Goal: Task Accomplishment & Management: Manage account settings

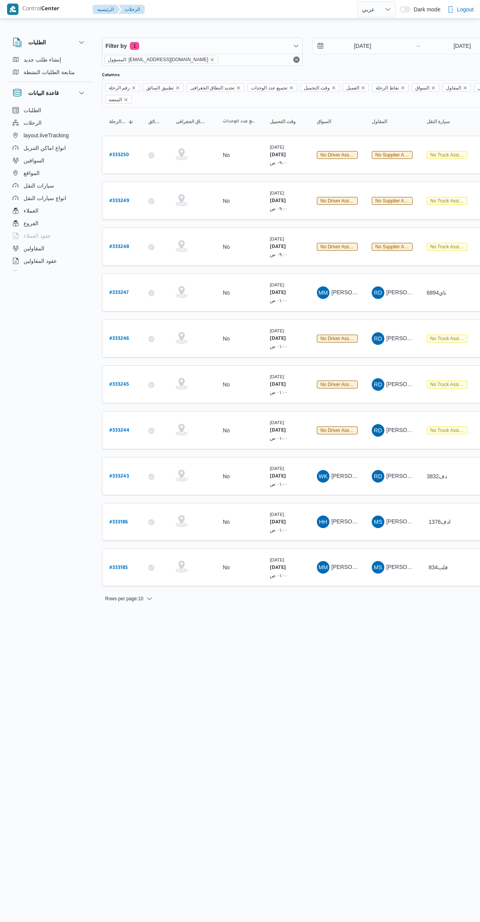
select select "ar"
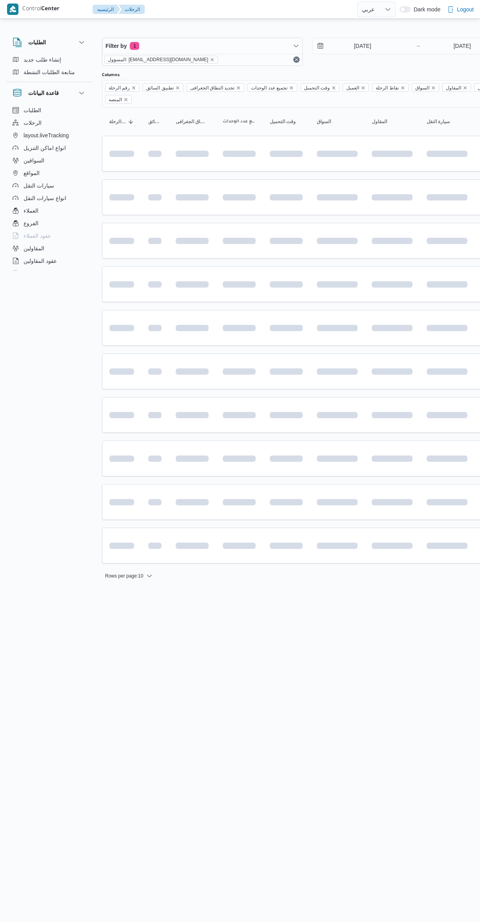
select select "ar"
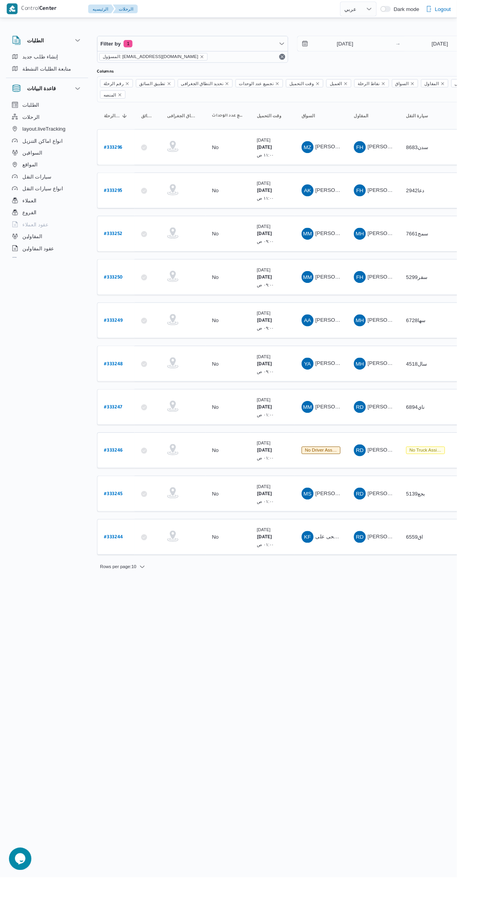
click at [110, 153] on b "# 333296" at bounding box center [118, 155] width 19 height 5
select select "ar"
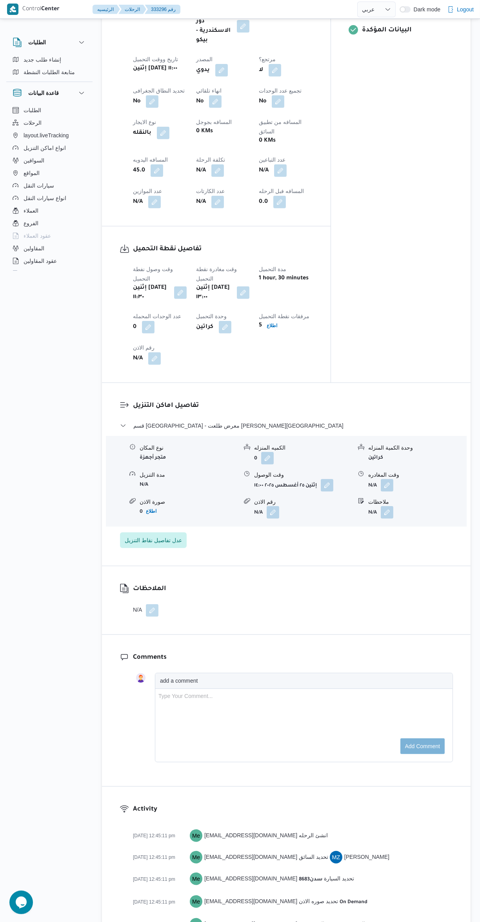
scroll to position [378, 0]
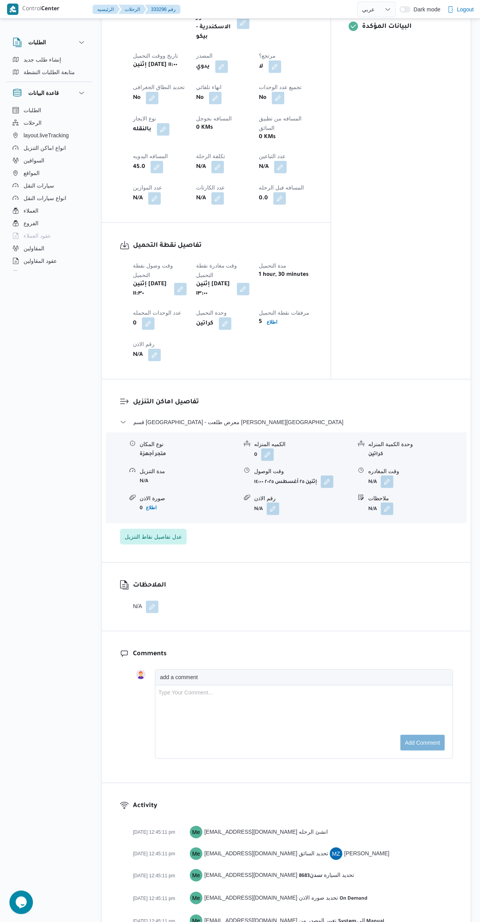
click at [388, 475] on button "button" at bounding box center [387, 481] width 13 height 13
click at [366, 472] on input "وقت المغادره" at bounding box center [366, 472] width 89 height 16
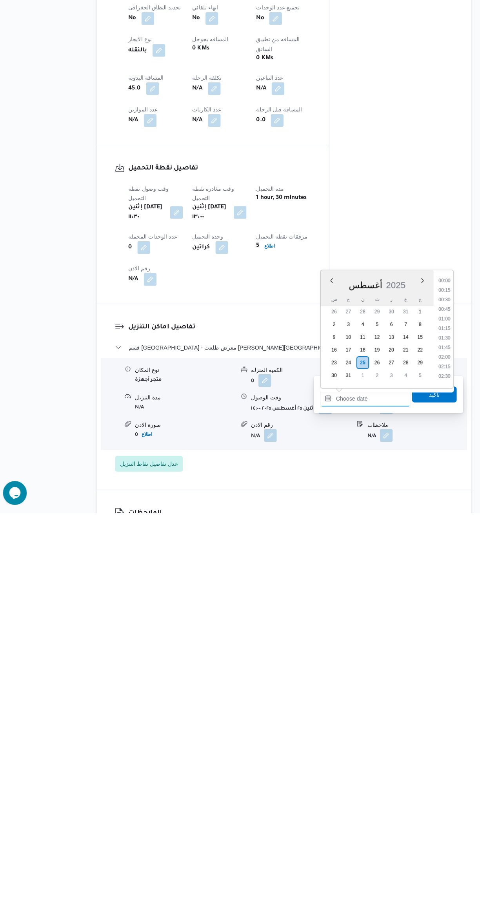
scroll to position [756, 0]
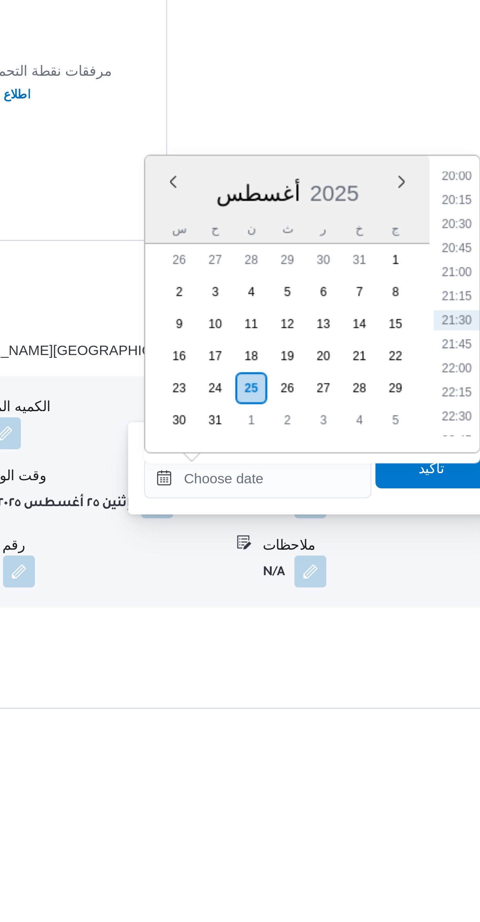
click at [443, 690] on li "20:00" at bounding box center [444, 691] width 18 height 8
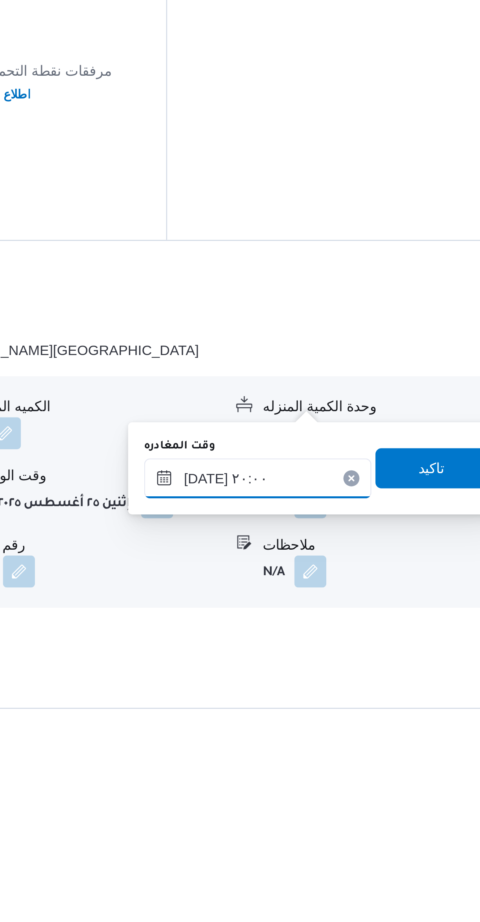
scroll to position [41, 0]
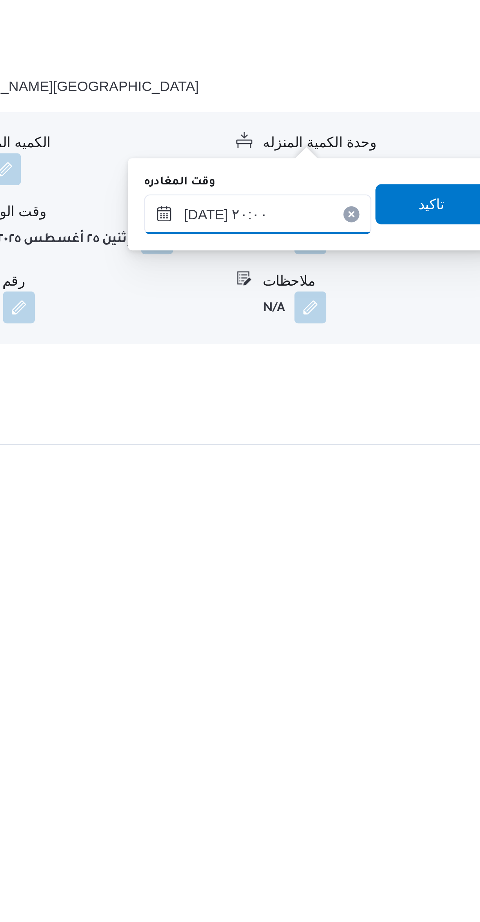
click at [377, 812] on input "٢٥/٠٨/٢٠٢٥ ٢٠:٠٠" at bounding box center [366, 809] width 89 height 16
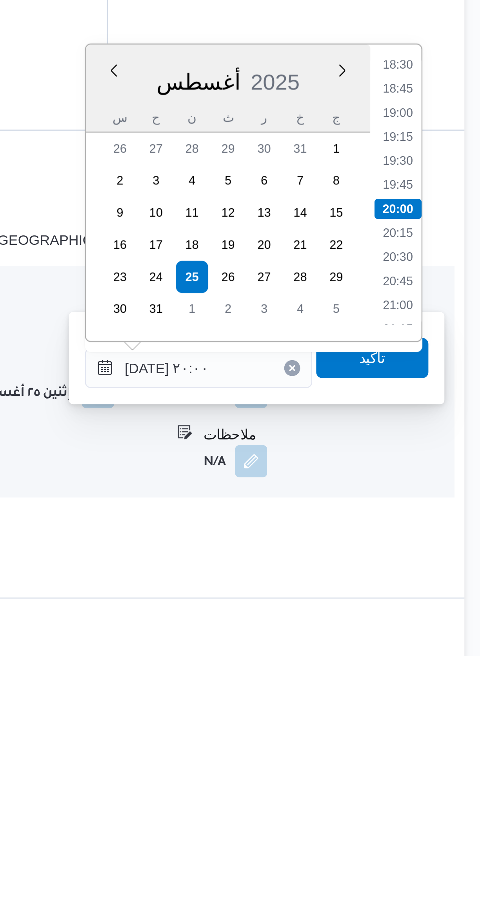
click at [446, 697] on li "18:45" at bounding box center [444, 700] width 18 height 8
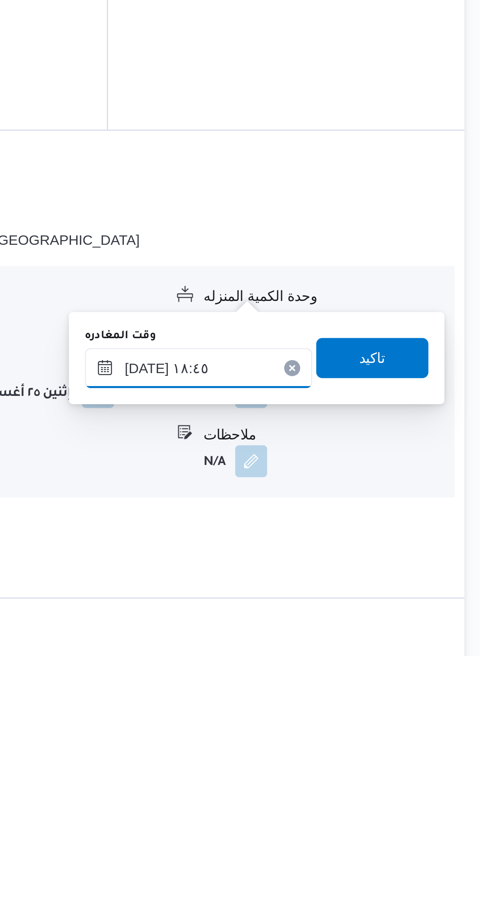
click at [373, 807] on input "٢٥/٠٨/٢٠٢٥ ١٨:٤٥" at bounding box center [366, 809] width 89 height 16
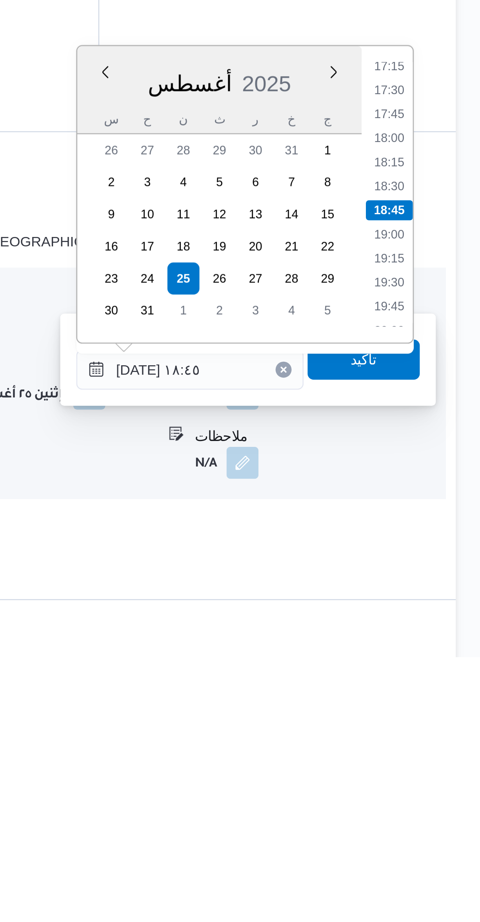
click at [447, 701] on li "17:30" at bounding box center [444, 700] width 18 height 8
type input "٢٥/٠٨/٢٠٢٥ ١٧:٣٠"
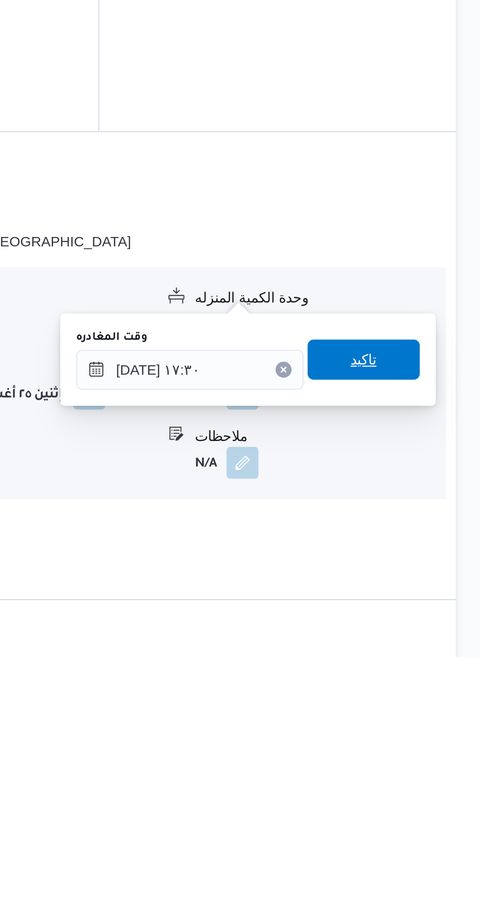
click at [441, 804] on span "تاكيد" at bounding box center [435, 806] width 44 height 16
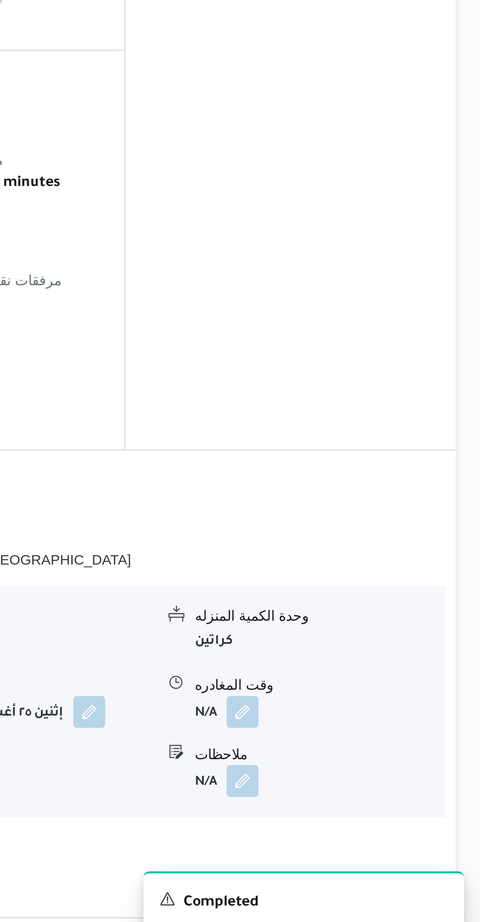
scroll to position [40, 0]
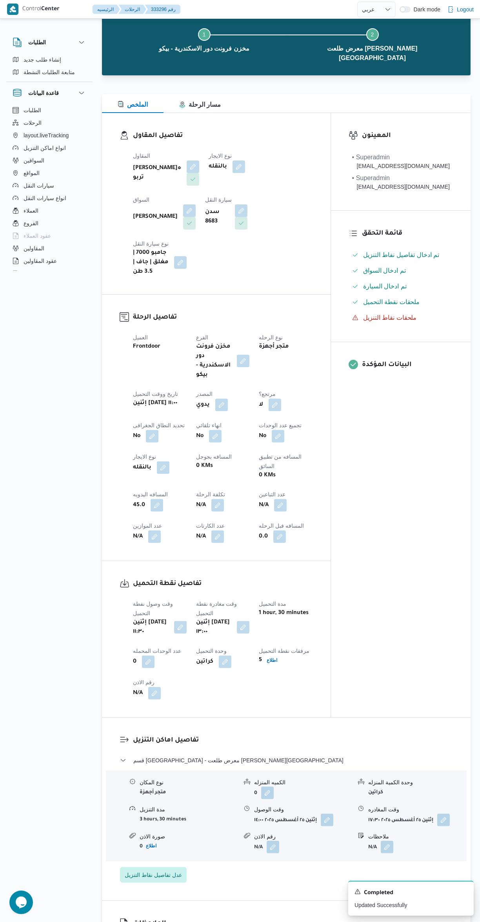
click at [469, 532] on div "المعينون • Superadmin mostafa.emad@illa.com.eg • Superadmin mostafa.elrouby@ill…" at bounding box center [401, 415] width 140 height 604
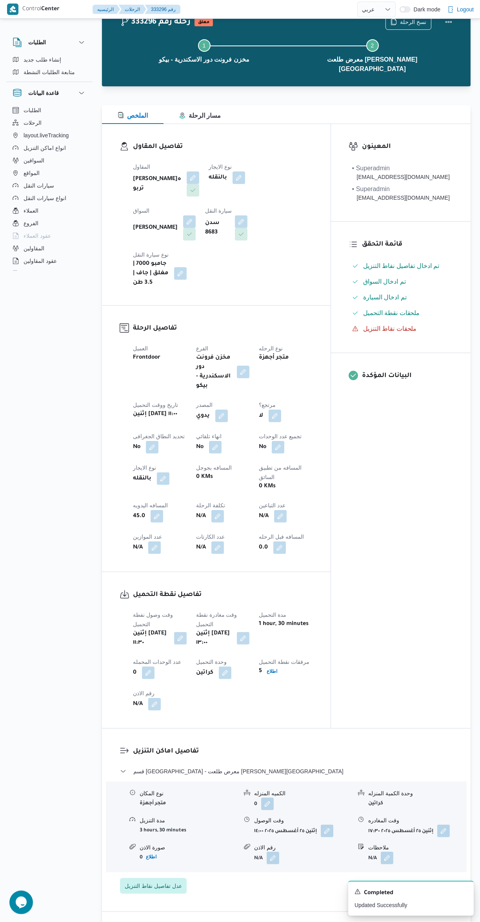
scroll to position [0, 0]
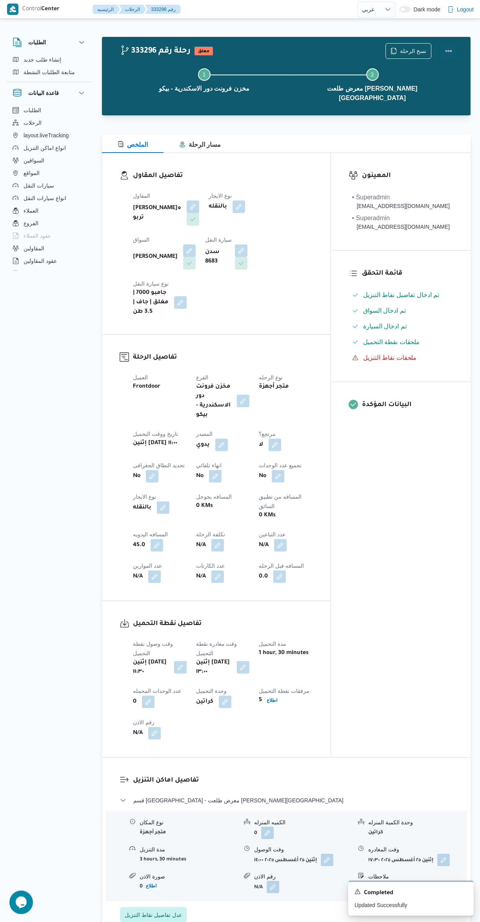
click at [453, 48] on button "Actions" at bounding box center [449, 51] width 16 height 16
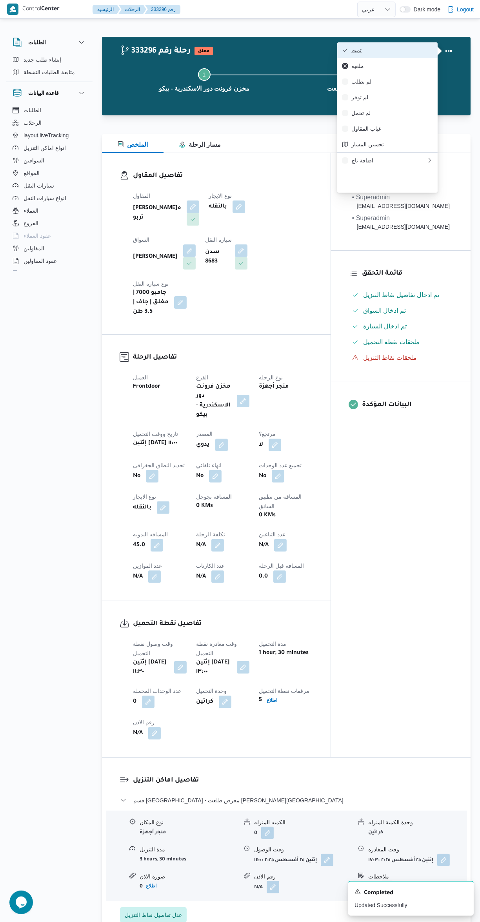
click at [345, 51] on icon "button" at bounding box center [345, 50] width 6 height 6
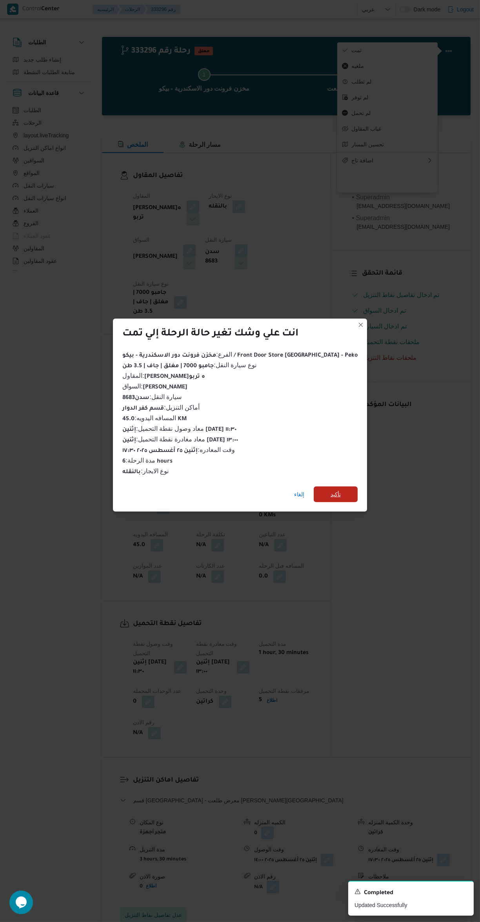
click at [340, 489] on span "تأكيد" at bounding box center [336, 494] width 44 height 16
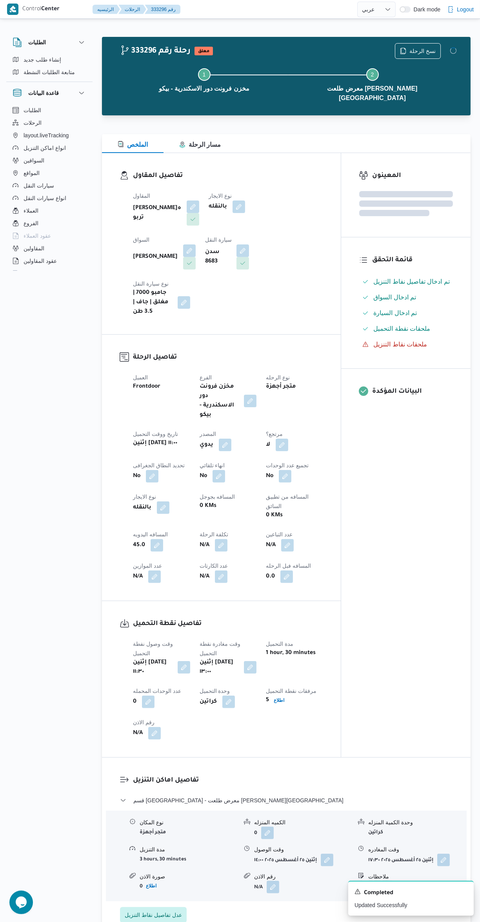
click at [403, 559] on div "المعينون قائمة التحقق تم ادخال تفاصيل نفاط التنزيل تم ادخال السواق تم ادخال الس…" at bounding box center [405, 455] width 129 height 604
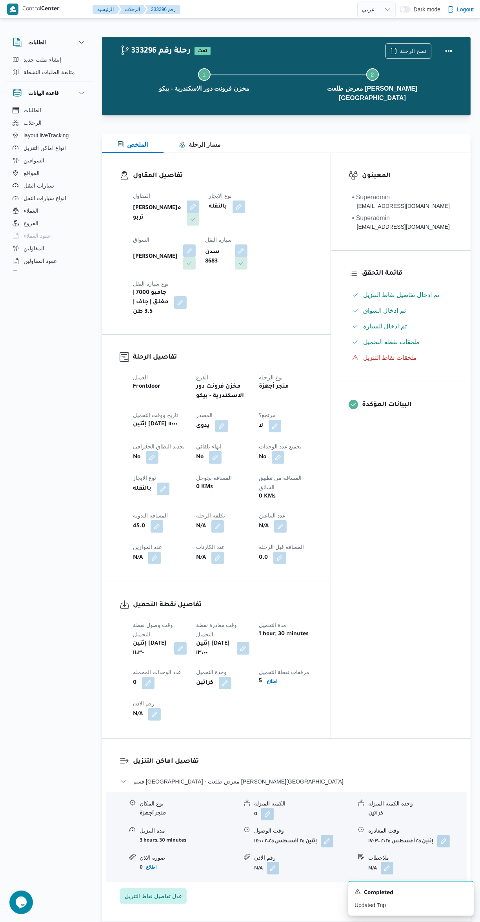
click at [470, 739] on div "تفاصيل اماكن التنزيل قسم كفر الدوار - معرض طلعت مبارك كفر الدوار نوع المكان متج…" at bounding box center [286, 830] width 369 height 183
select select "ar"
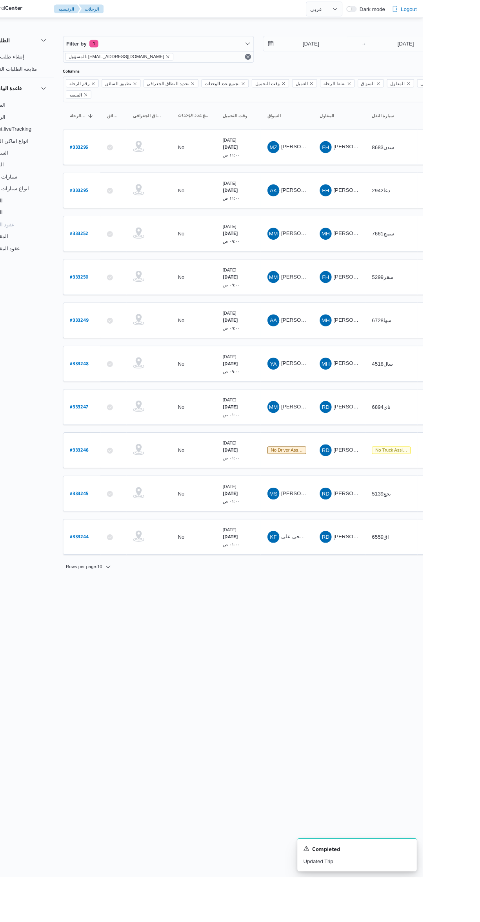
click at [120, 244] on b "# 333252" at bounding box center [118, 246] width 19 height 5
select select "ar"
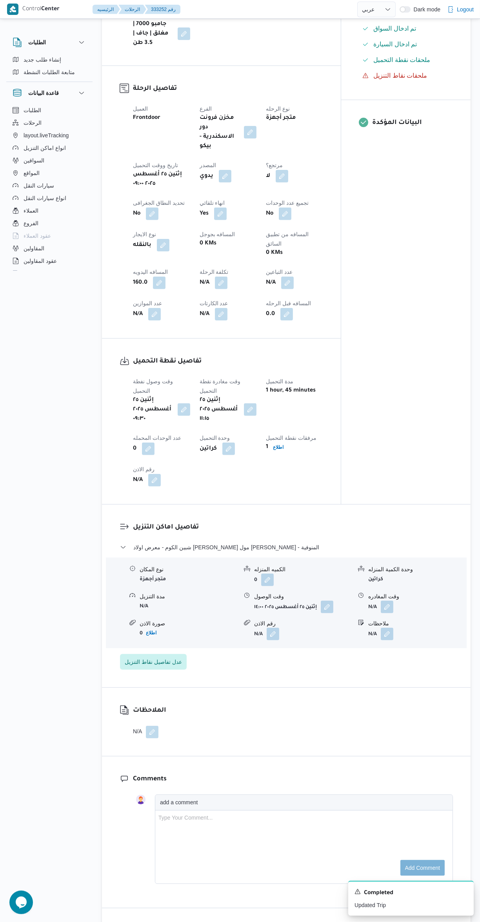
scroll to position [268, 0]
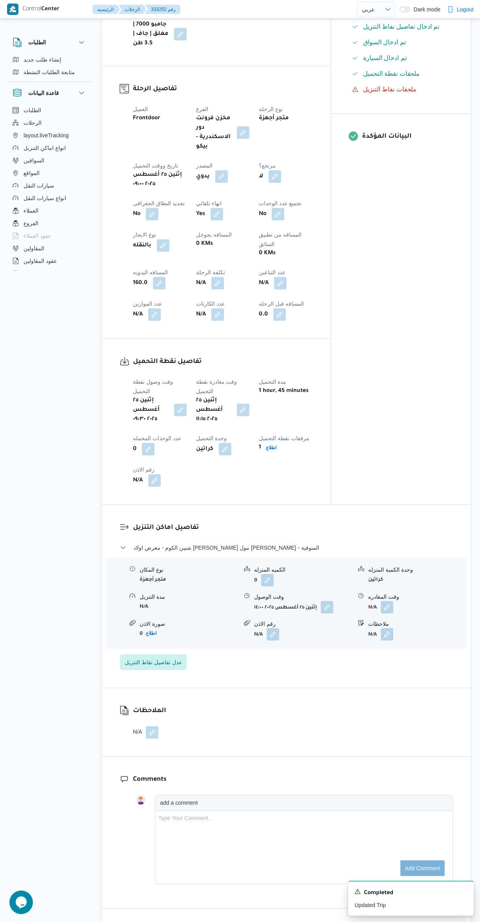
click at [391, 601] on button "button" at bounding box center [387, 607] width 13 height 13
click at [362, 574] on input "وقت المغادره" at bounding box center [366, 573] width 89 height 16
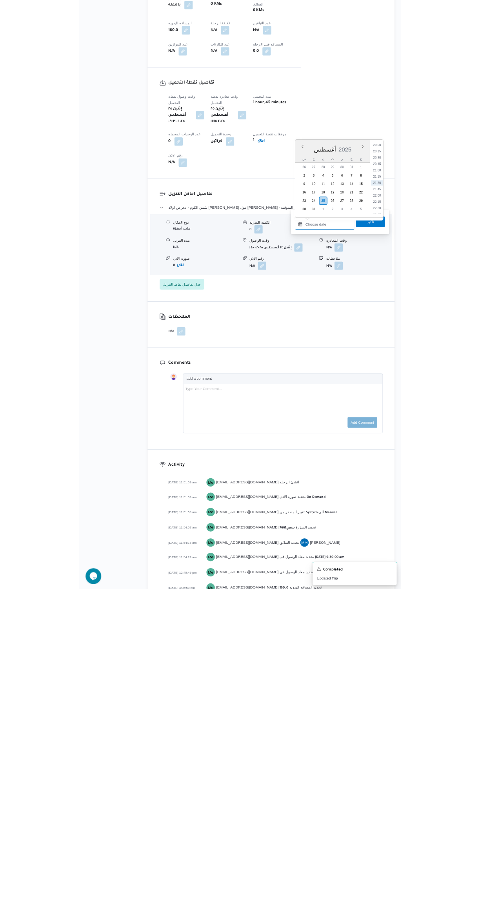
scroll to position [0, 0]
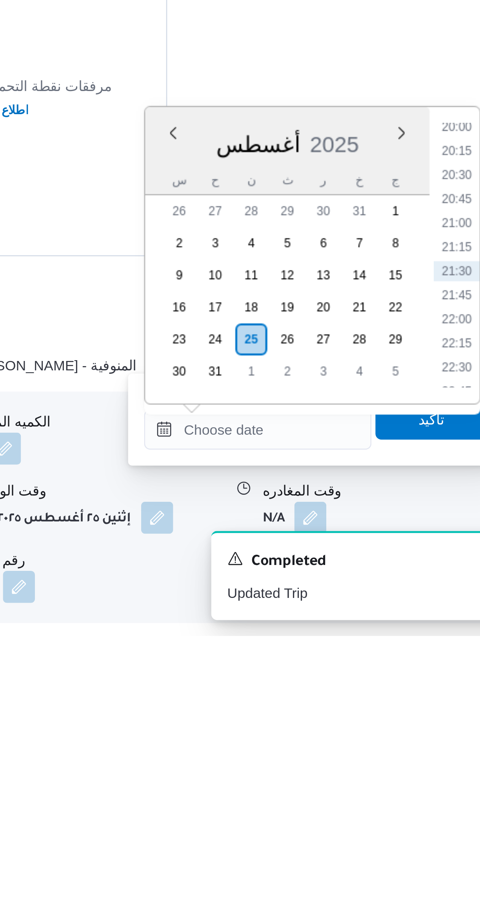
click at [439, 724] on li "20:00" at bounding box center [444, 723] width 18 height 8
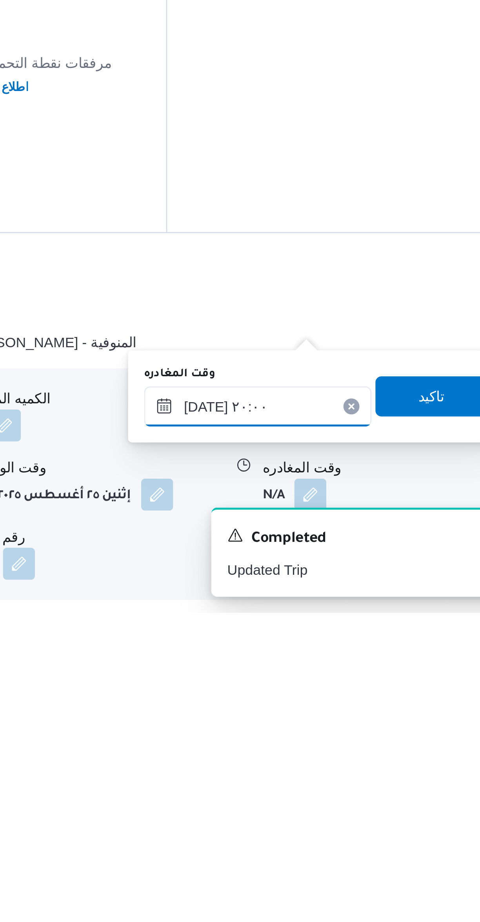
click at [368, 838] on input "٢٥/٠٨/٢٠٢٥ ٢٠:٠٠" at bounding box center [366, 841] width 89 height 16
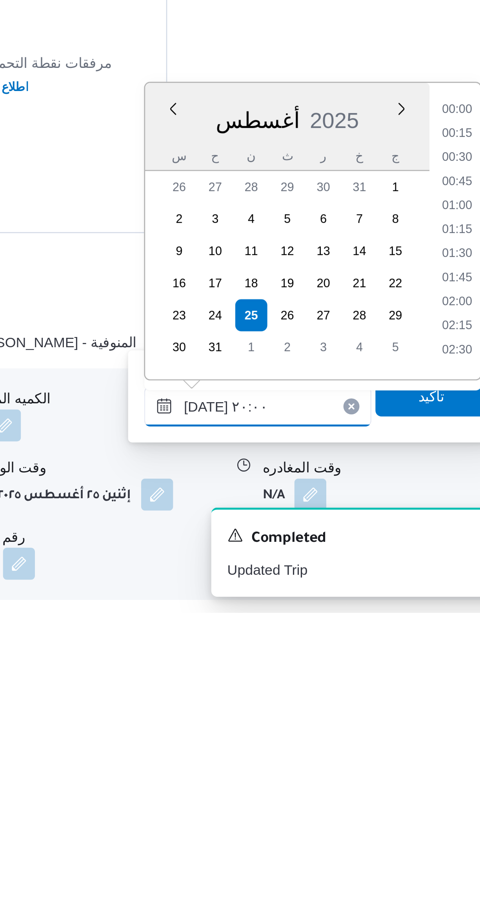
scroll to position [699, 0]
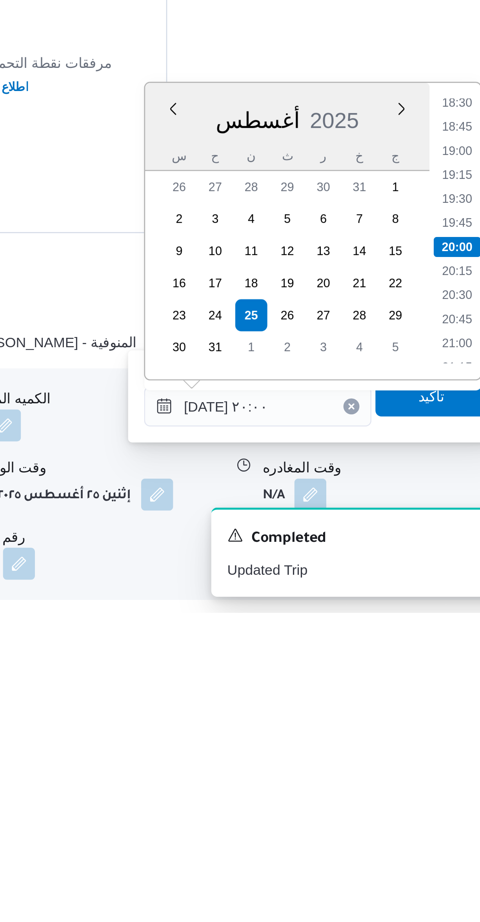
click at [440, 725] on li "18:30" at bounding box center [444, 722] width 18 height 8
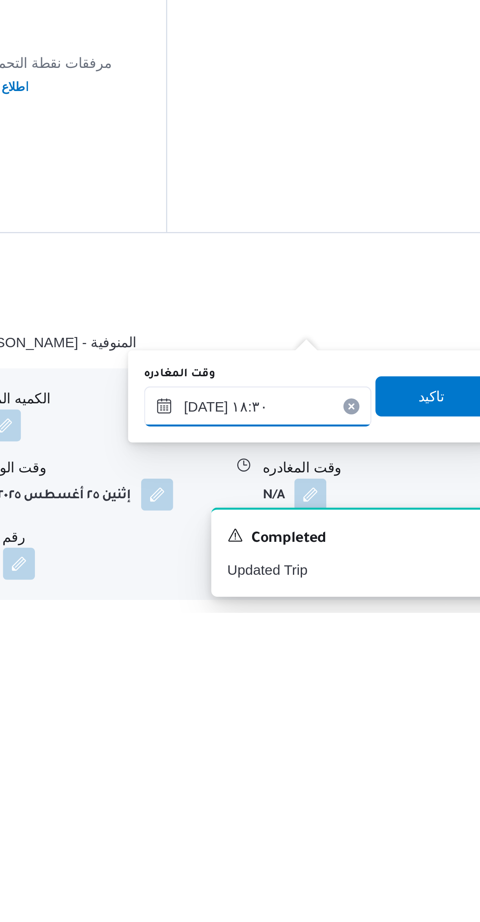
click at [374, 839] on input "٢٥/٠٨/٢٠٢٥ ١٨:٣٠" at bounding box center [366, 841] width 89 height 16
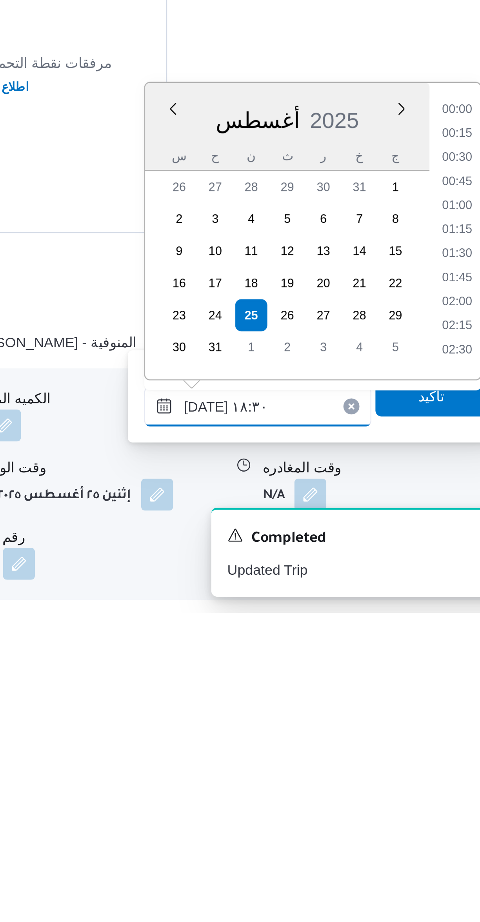
scroll to position [643, 0]
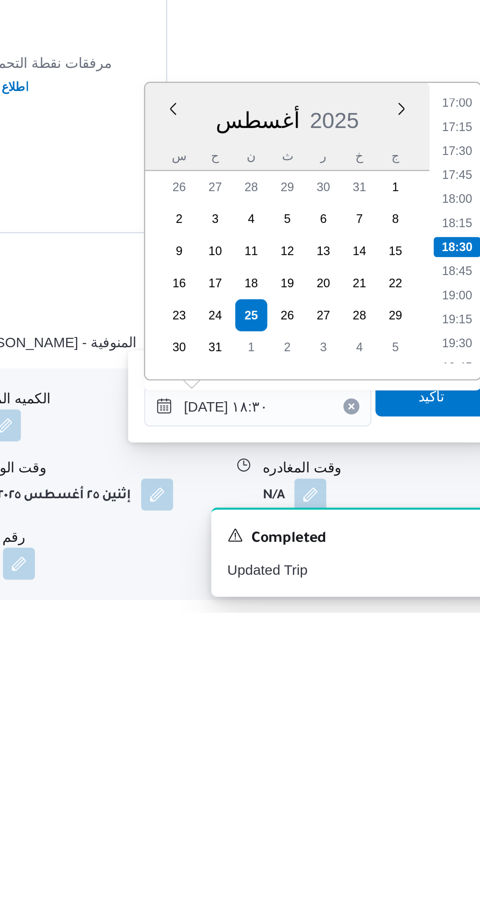
click at [440, 724] on li "17:00" at bounding box center [444, 722] width 18 height 8
type input "٢٥/٠٨/٢٠٢٥ ١٧:٠٠"
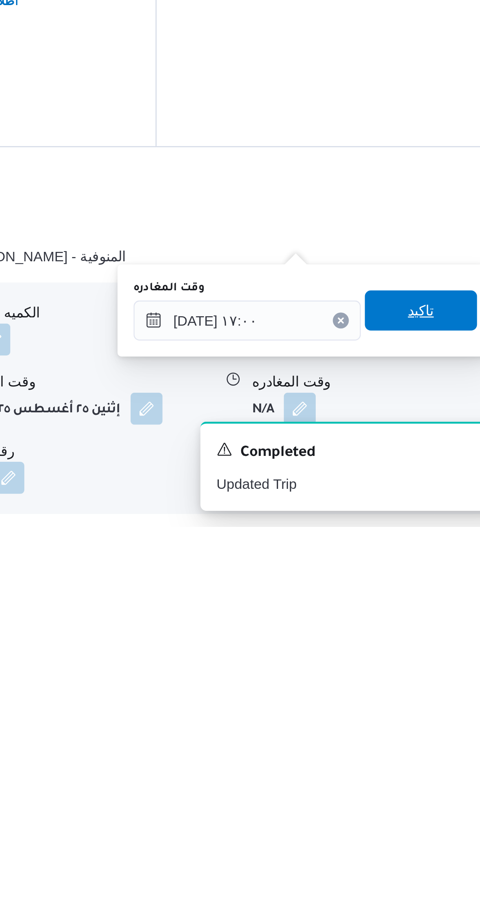
click at [422, 836] on span "تاكيد" at bounding box center [435, 837] width 44 height 16
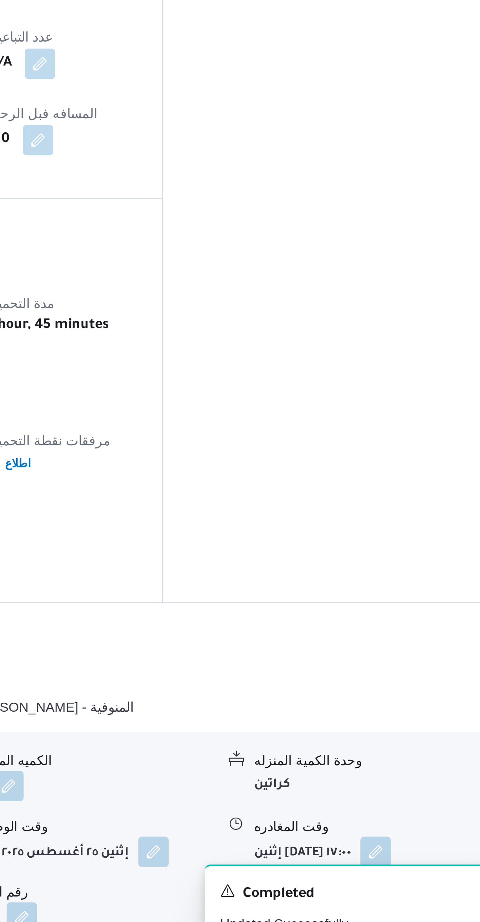
scroll to position [0, 0]
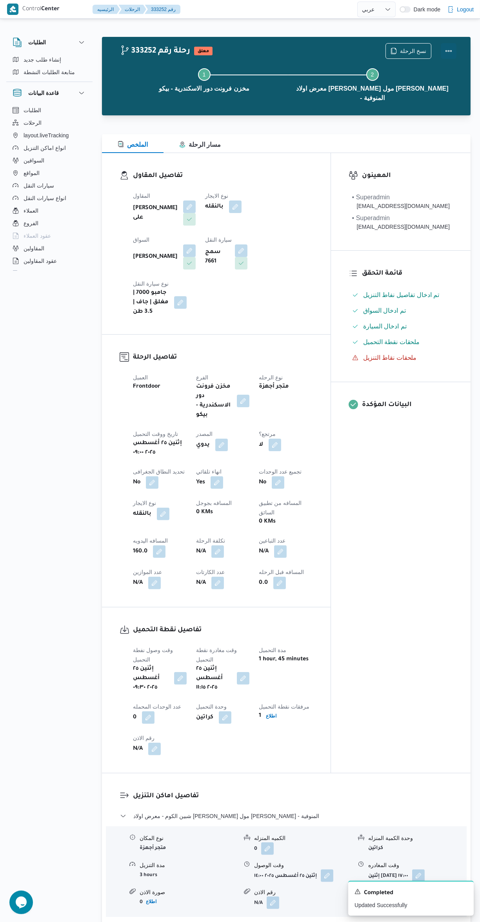
click at [453, 55] on button "Actions" at bounding box center [449, 51] width 16 height 16
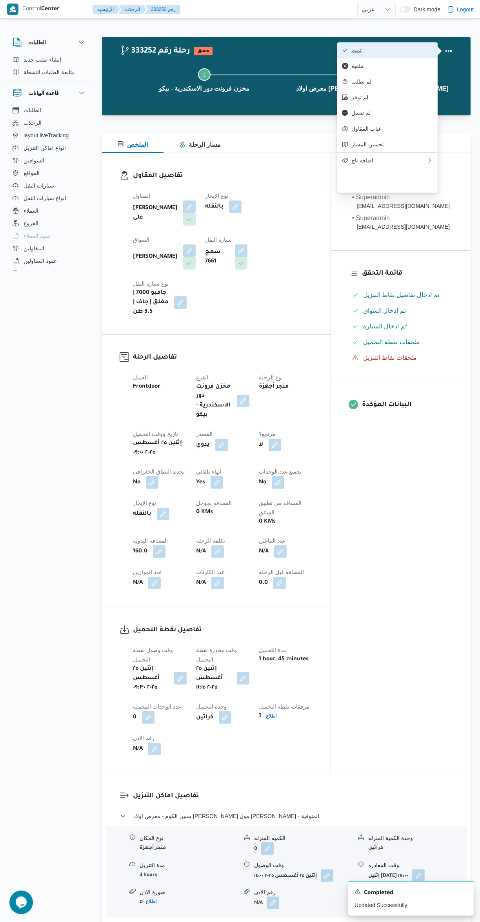
click at [344, 49] on icon "button" at bounding box center [345, 50] width 6 height 6
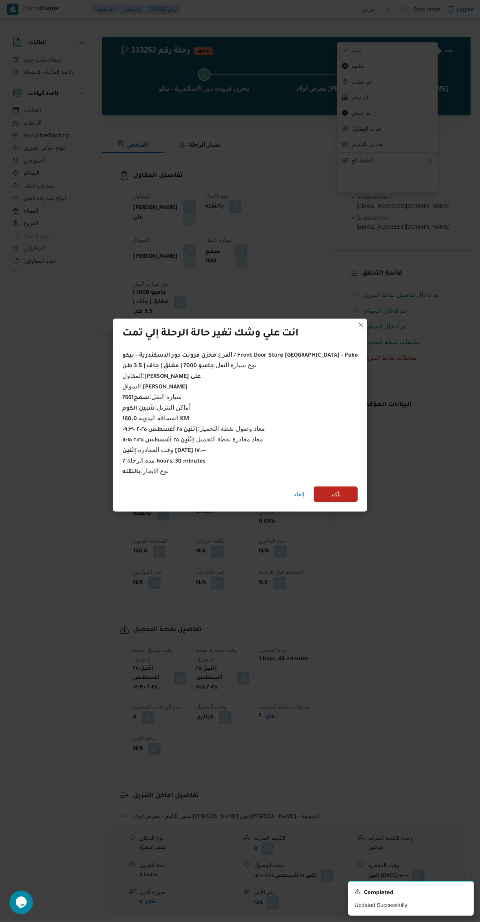
click at [339, 489] on span "تأكيد" at bounding box center [336, 494] width 44 height 16
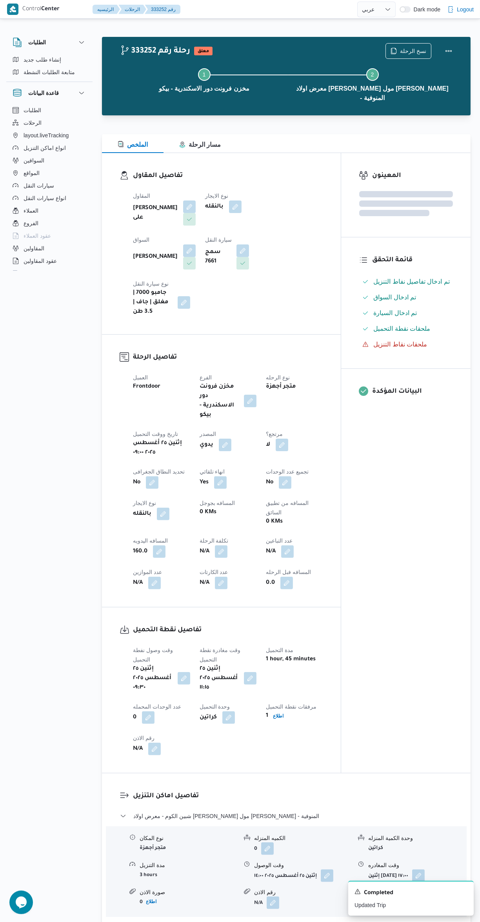
click at [368, 568] on div "المعينون قائمة التحقق تم ادخال تفاصيل نفاط التنزيل تم ادخال السواق تم ادخال الس…" at bounding box center [405, 463] width 129 height 620
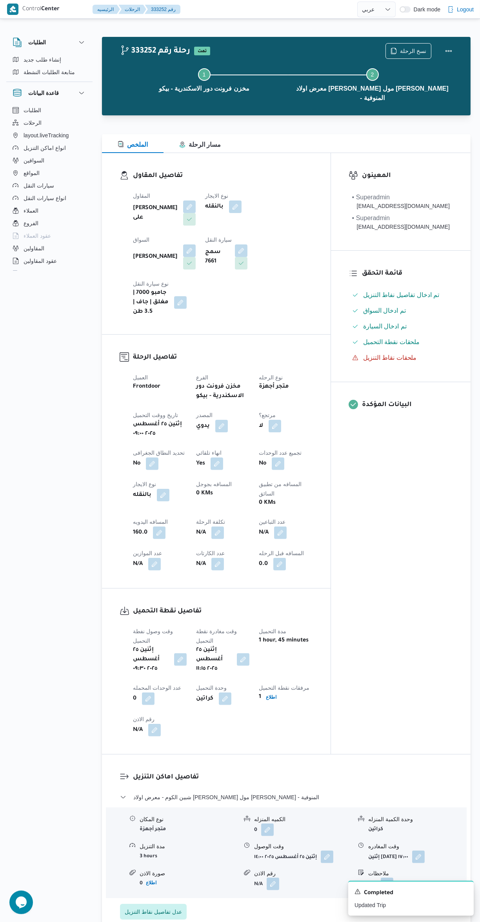
select select "ar"
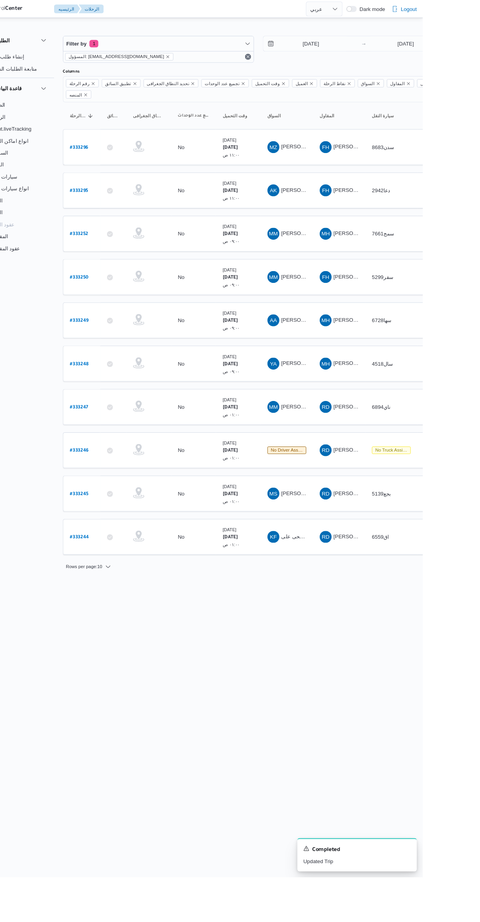
click at [120, 426] on b "# 333247" at bounding box center [118, 428] width 19 height 5
select select "ar"
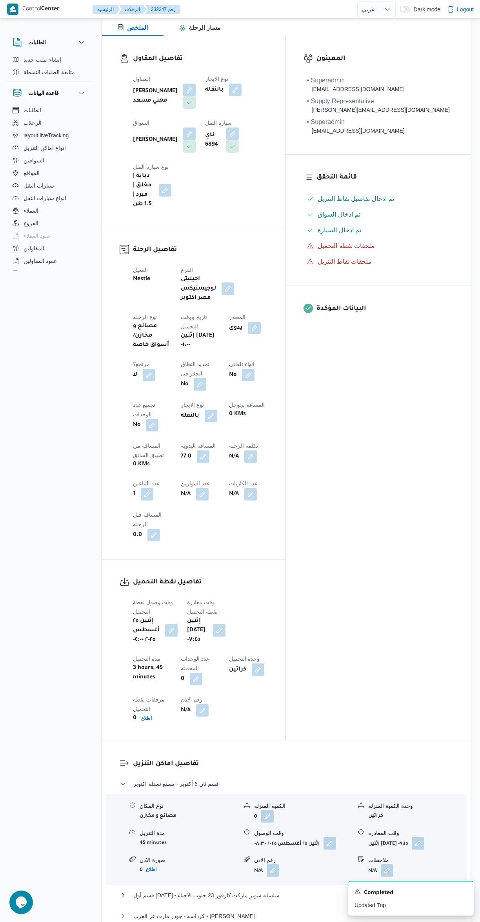
scroll to position [146, 0]
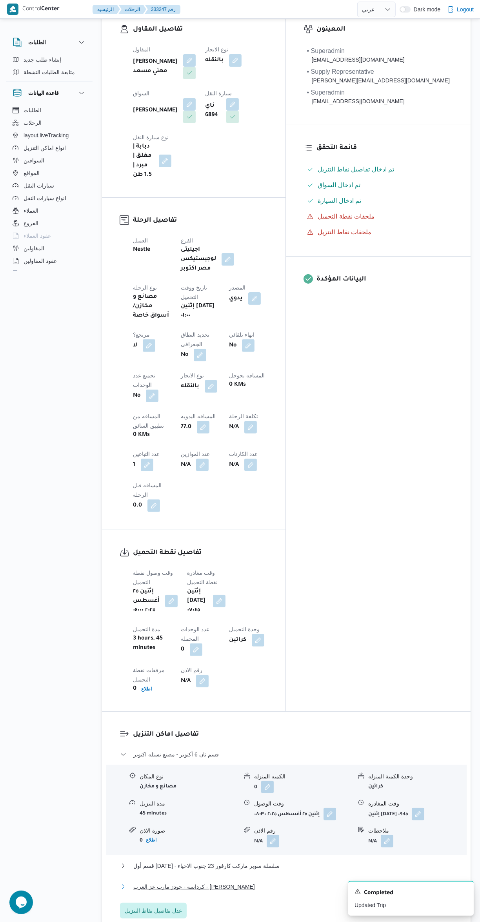
click at [317, 882] on button "كرداسه - جودز مارت عز العرب - ابو رواش" at bounding box center [286, 886] width 333 height 9
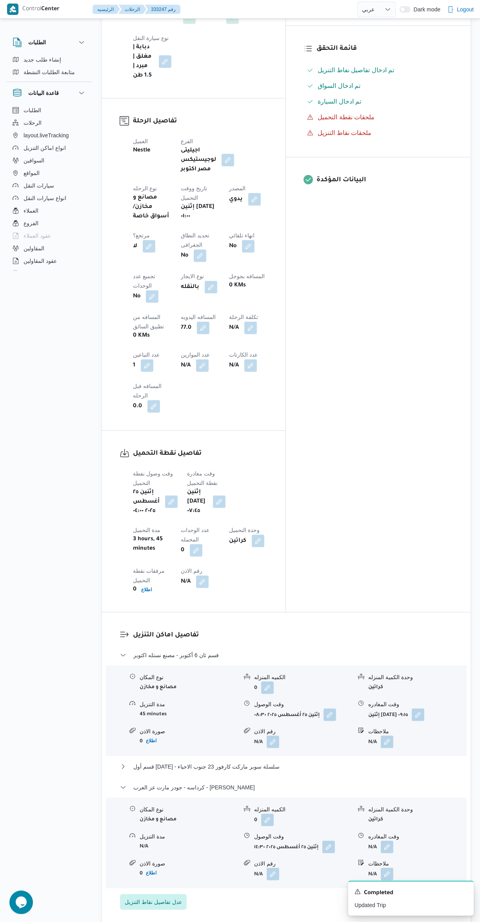
scroll to position [322, 0]
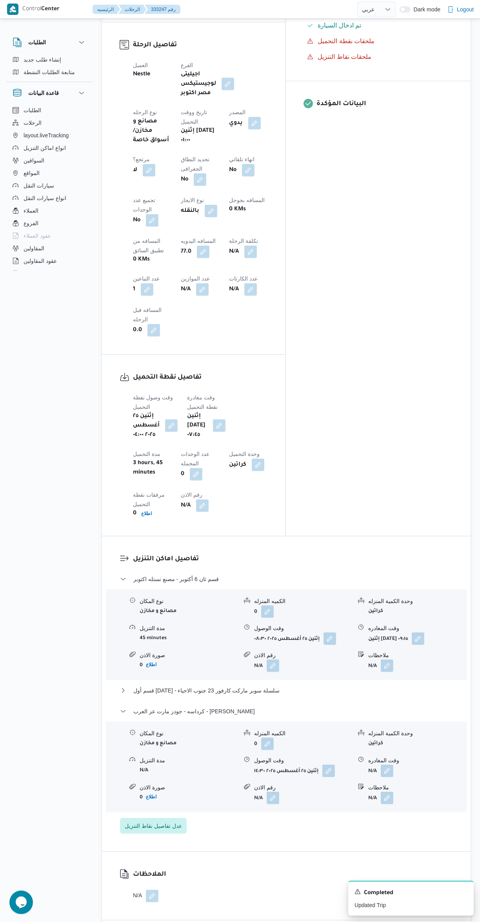
click at [388, 765] on button "button" at bounding box center [387, 771] width 13 height 13
click at [352, 644] on input "وقت المغادره" at bounding box center [366, 642] width 89 height 16
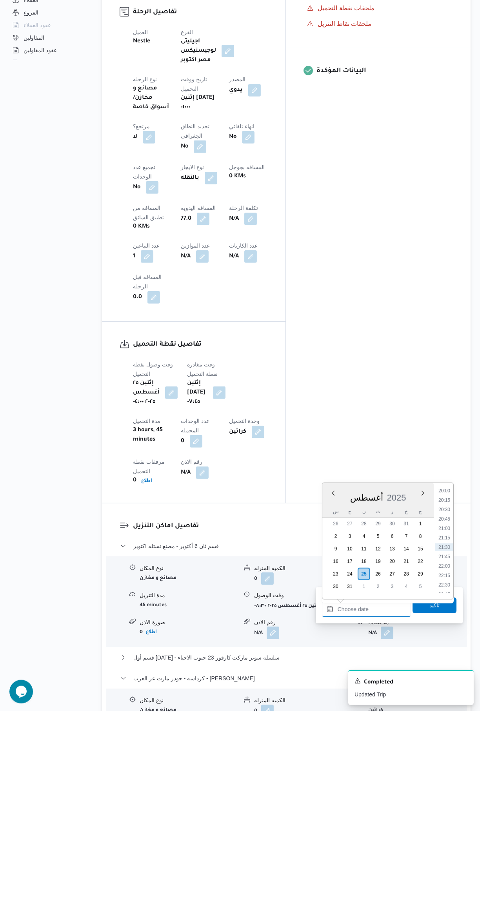
scroll to position [0, 0]
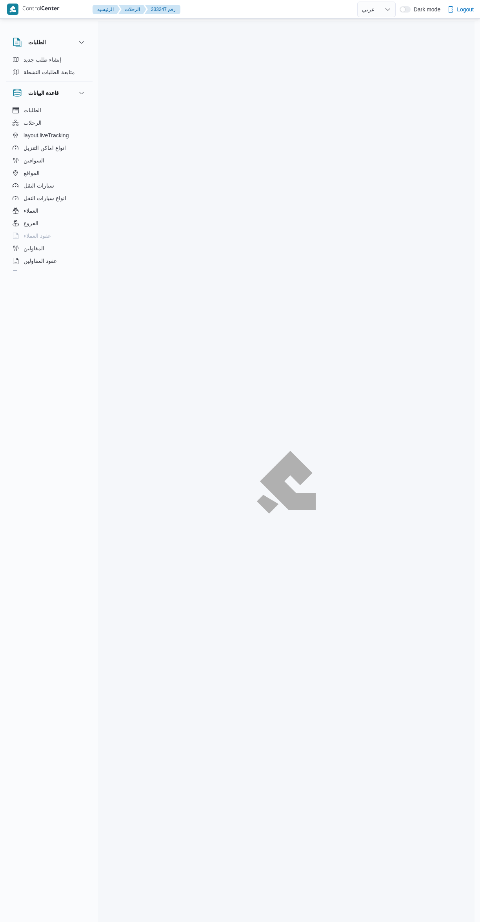
select select "ar"
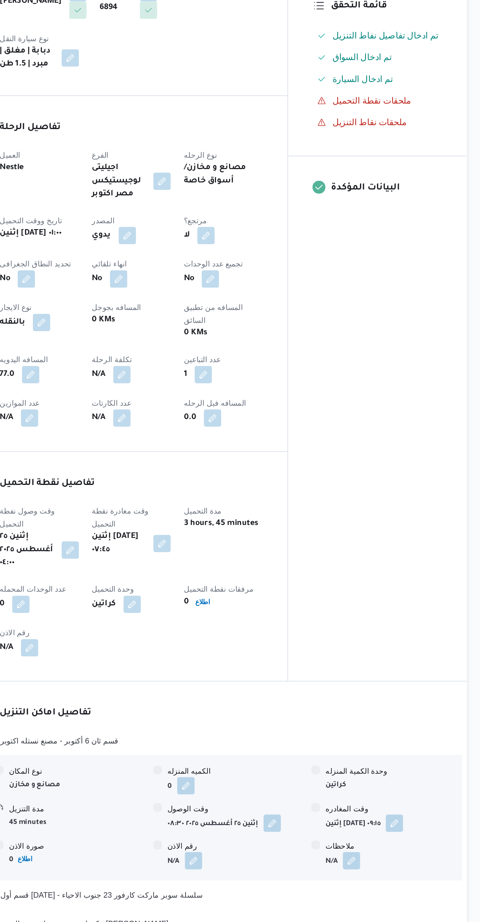
scroll to position [217, 0]
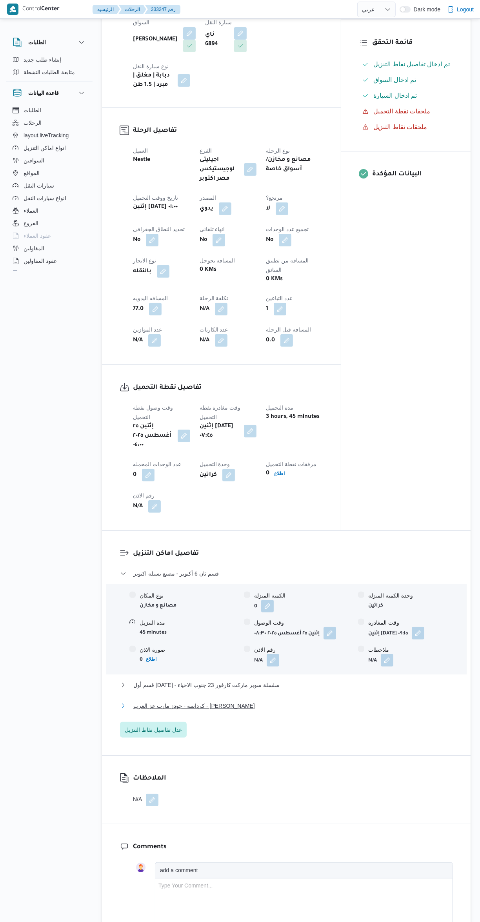
click at [303, 701] on button "كرداسه - جودز مارت عز العرب - ابو رواش" at bounding box center [286, 705] width 333 height 9
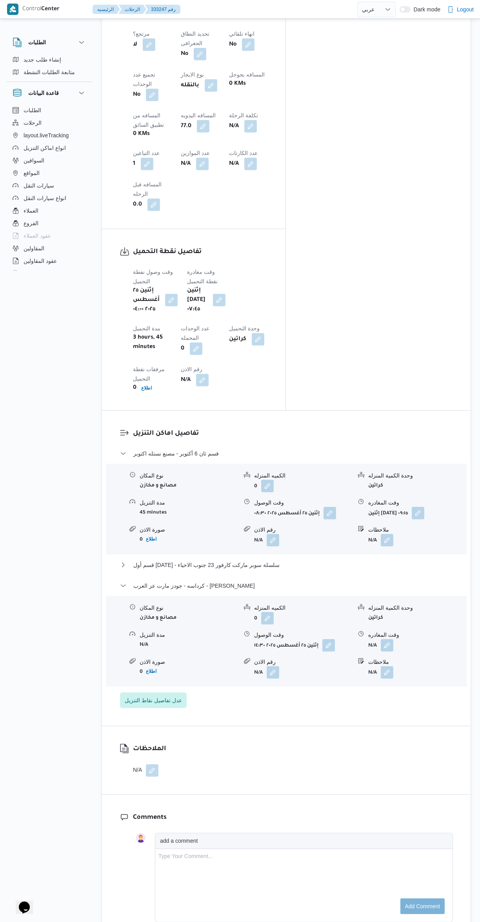
scroll to position [449, 0]
click at [391, 637] on button "button" at bounding box center [387, 643] width 13 height 13
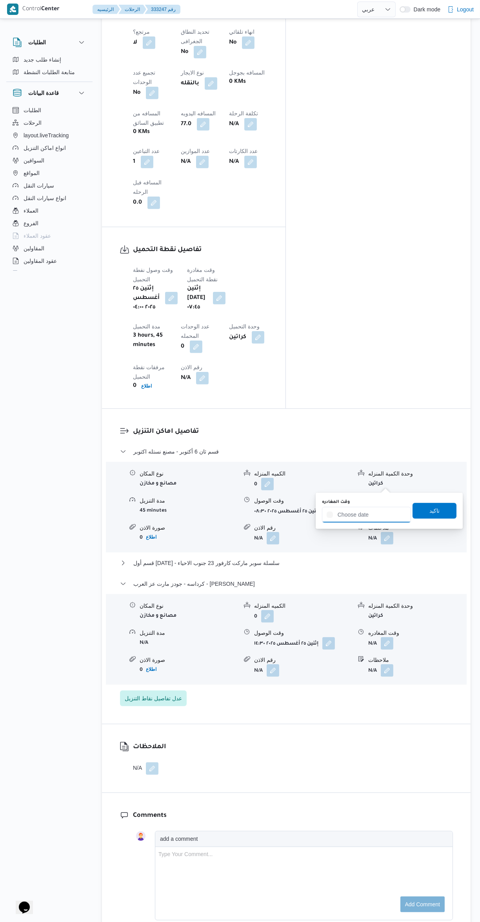
click at [360, 514] on input "وقت المغادره" at bounding box center [366, 515] width 89 height 16
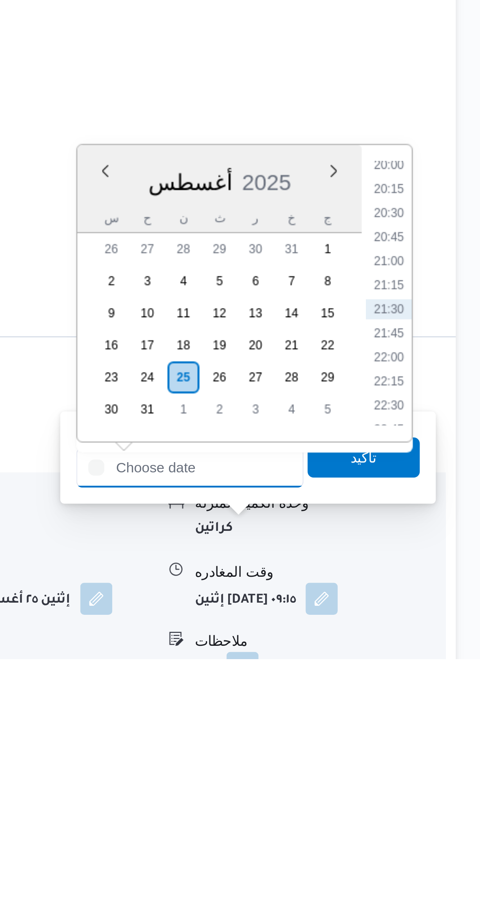
scroll to position [60, 0]
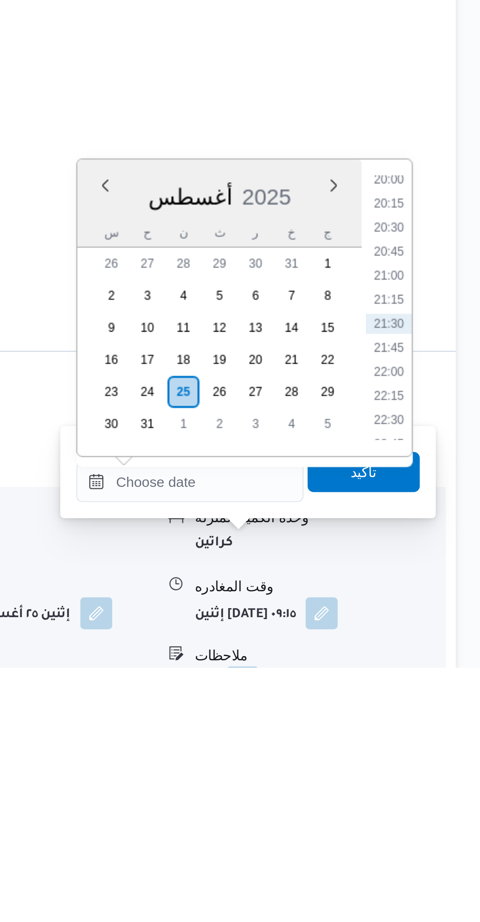
click at [441, 736] on li "20:15" at bounding box center [444, 740] width 18 height 8
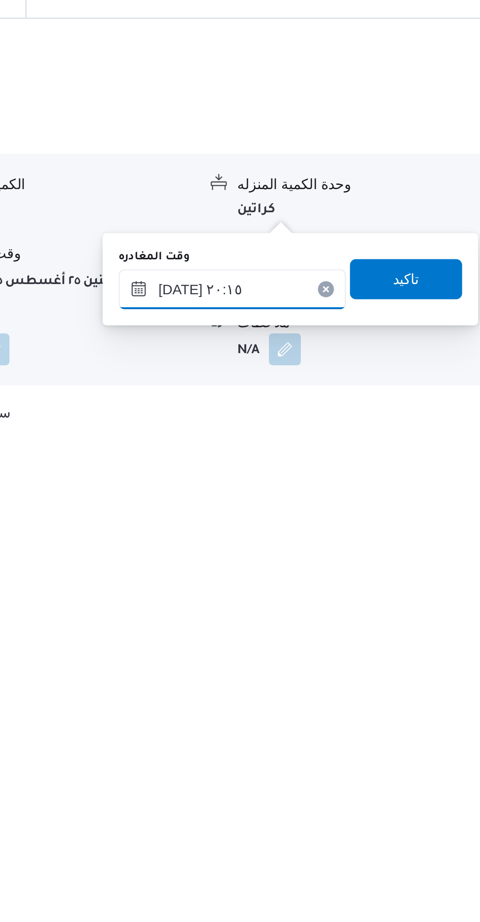
scroll to position [126, 0]
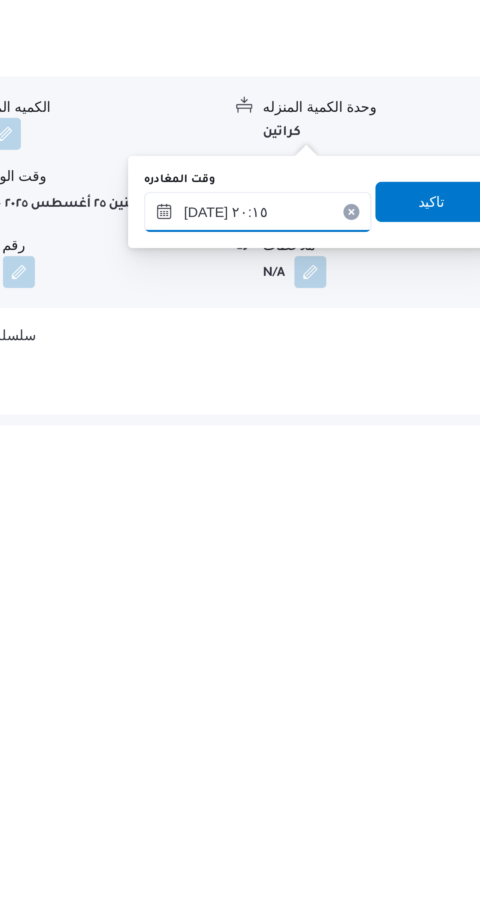
click at [381, 841] on input "٢٥/٠٨/٢٠٢٥ ٢٠:١٥" at bounding box center [366, 838] width 89 height 16
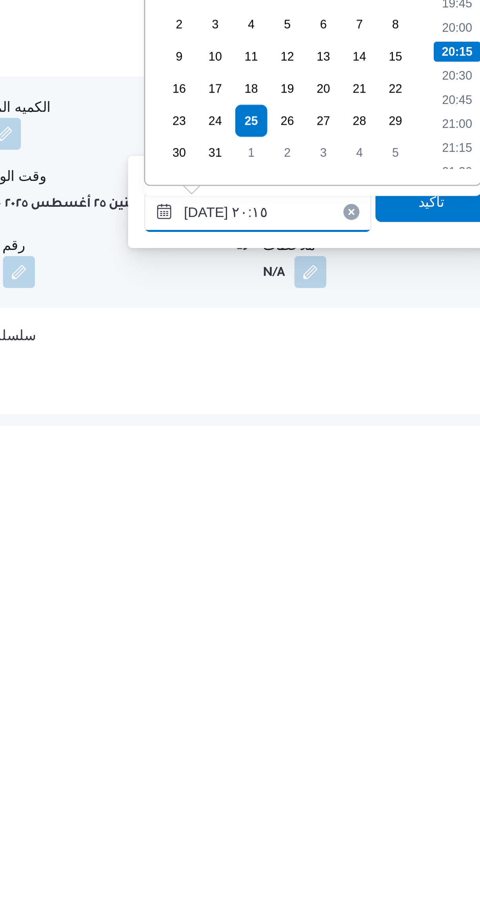
scroll to position [125, 0]
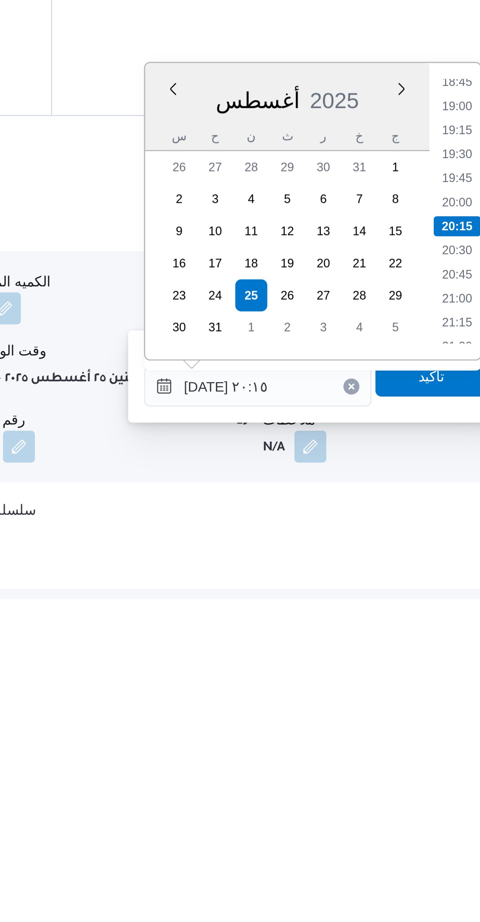
click at [444, 719] on li "18:45" at bounding box center [444, 720] width 18 height 8
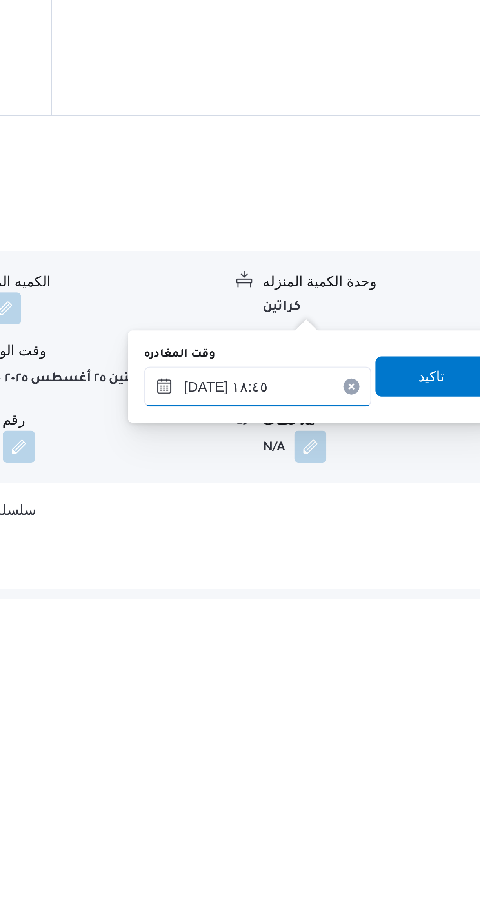
click at [375, 839] on input "٢٥/٠٨/٢٠٢٥ ١٨:٤٥" at bounding box center [366, 839] width 89 height 16
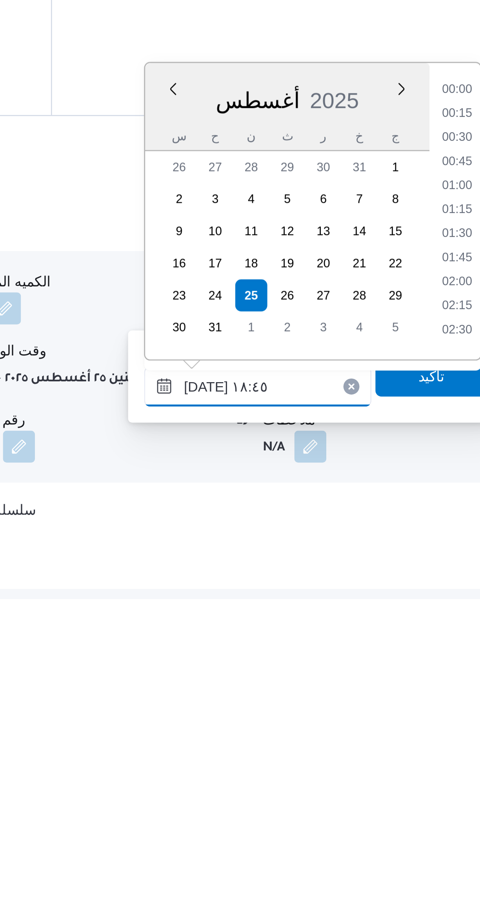
scroll to position [652, 0]
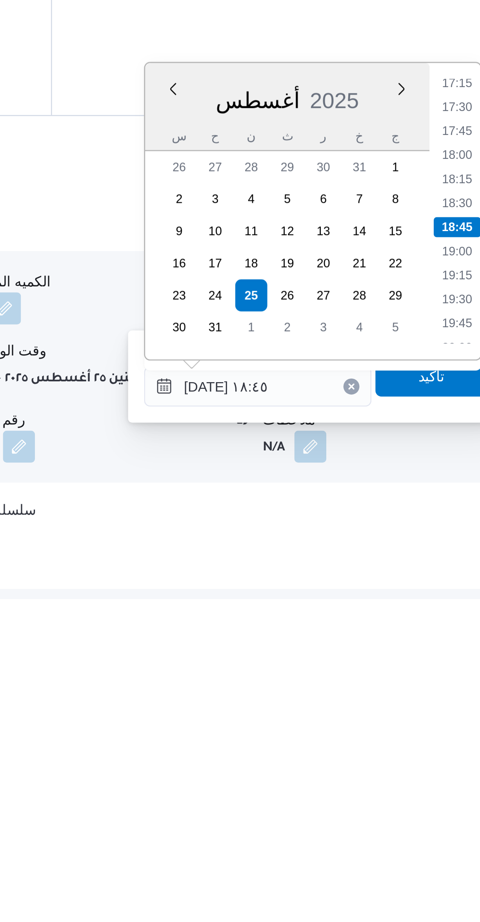
click at [443, 729] on li "17:30" at bounding box center [444, 729] width 18 height 8
type input "٢٥/٠٨/٢٠٢٥ ١٧:٣٠"
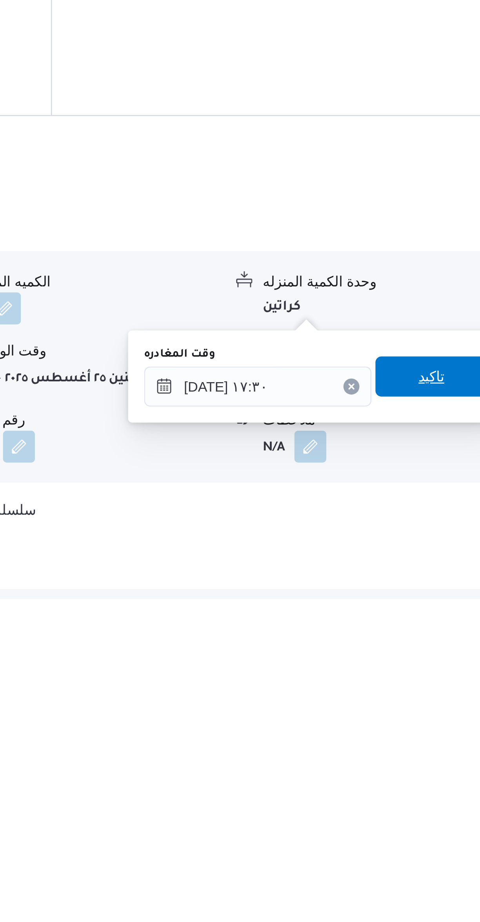
click at [431, 833] on span "تاكيد" at bounding box center [435, 834] width 10 height 9
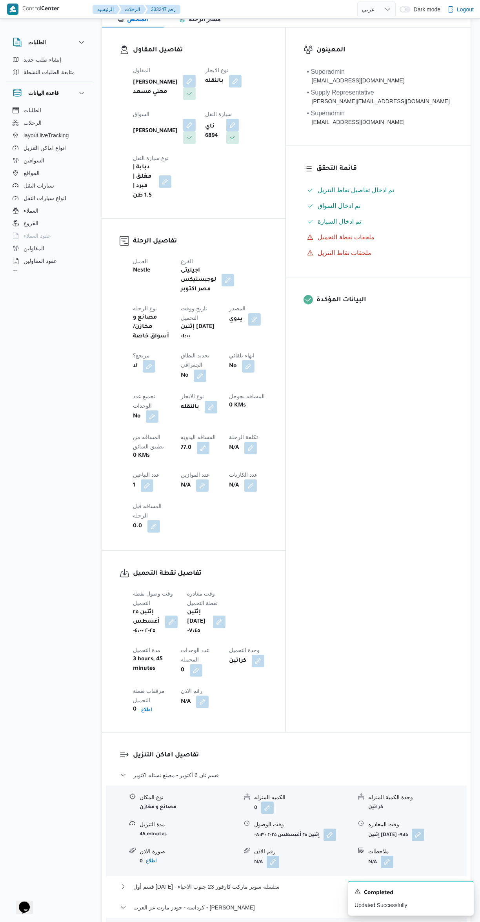
scroll to position [0, 0]
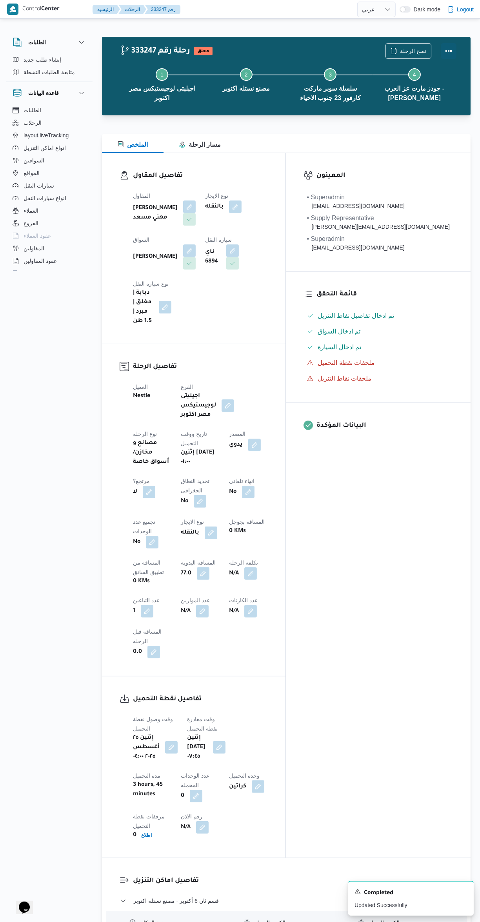
click at [449, 52] on button "Actions" at bounding box center [449, 51] width 16 height 16
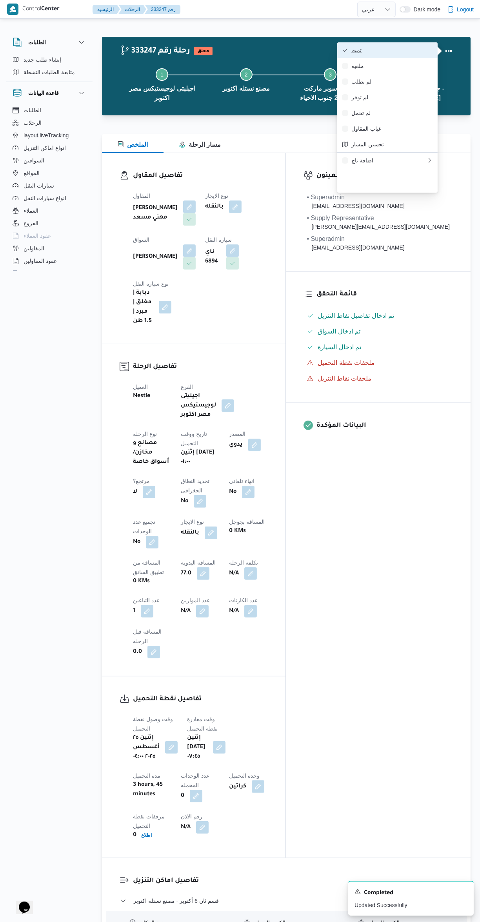
click at [407, 51] on span "تمت" at bounding box center [392, 50] width 82 height 6
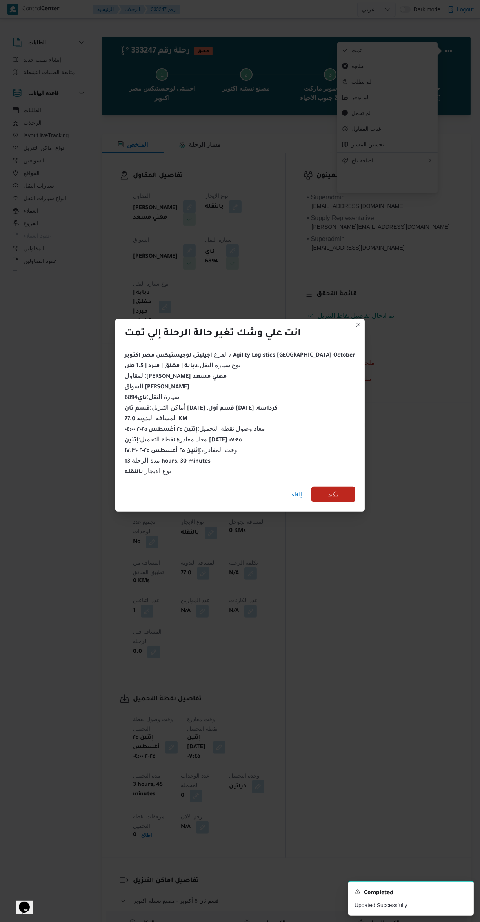
click at [324, 486] on span "تأكيد" at bounding box center [333, 494] width 44 height 16
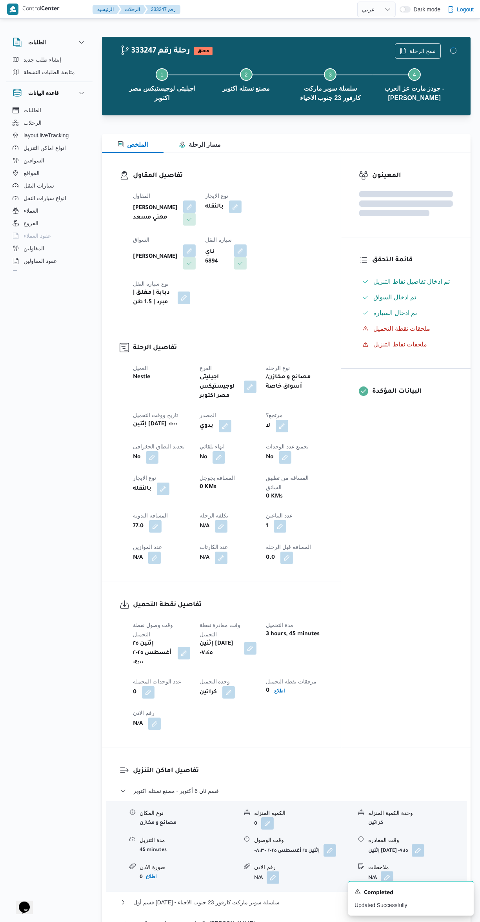
click at [416, 583] on div "المعينون قائمة التحقق تم ادخال تفاصيل نفاط التنزيل تم ادخال السواق تم ادخال الس…" at bounding box center [405, 450] width 129 height 595
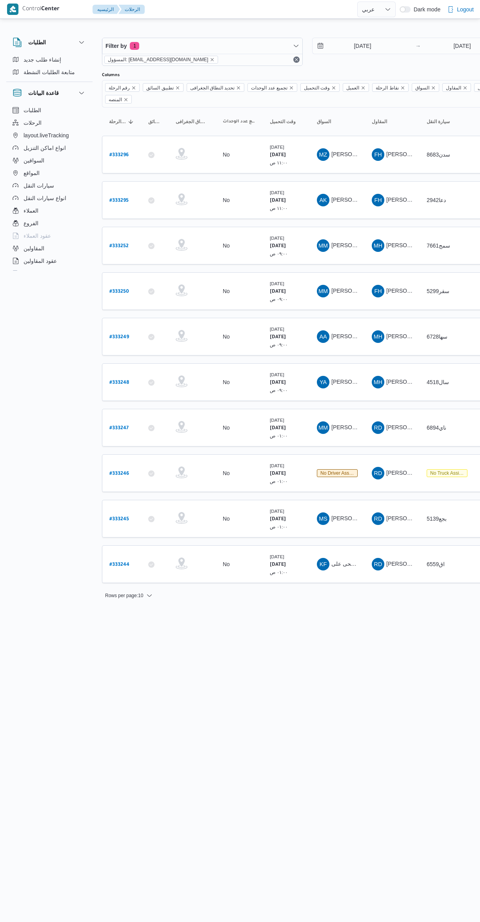
select select "ar"
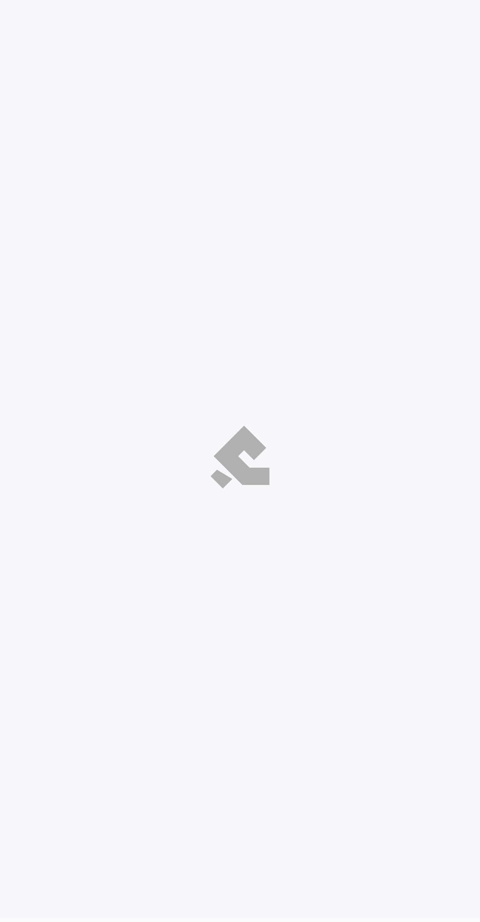
select select "ar"
